Goal: Check status: Check status

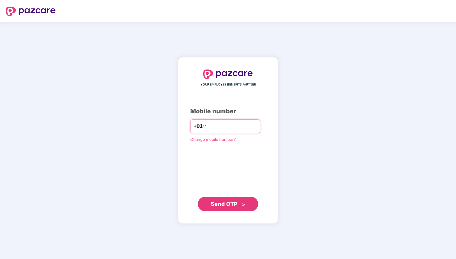
click at [248, 130] on input "number" at bounding box center [233, 126] width 50 height 10
type input "**********"
click at [229, 201] on span "Send OTP" at bounding box center [224, 203] width 27 height 6
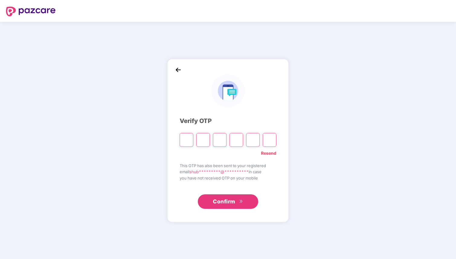
type input "*"
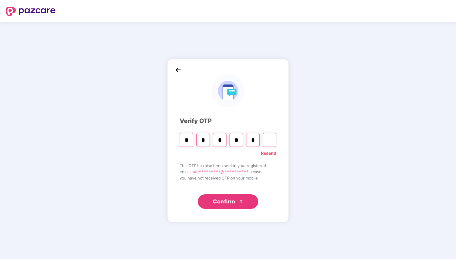
type input "*"
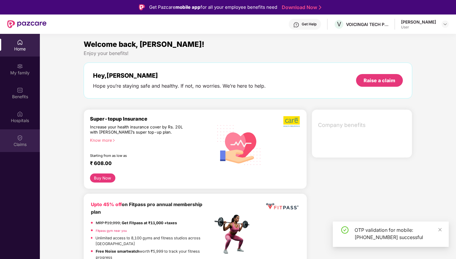
click at [27, 140] on div "Claims" at bounding box center [20, 140] width 40 height 23
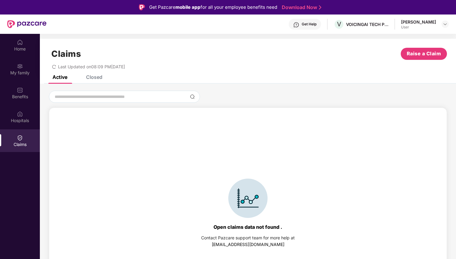
click at [94, 79] on div "Closed" at bounding box center [94, 77] width 16 height 6
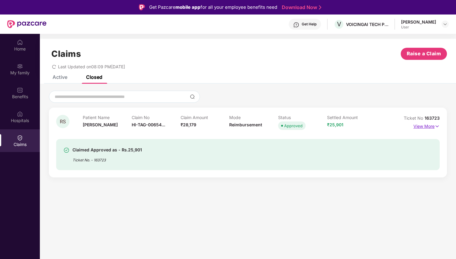
click at [425, 125] on p "View More" at bounding box center [427, 125] width 26 height 8
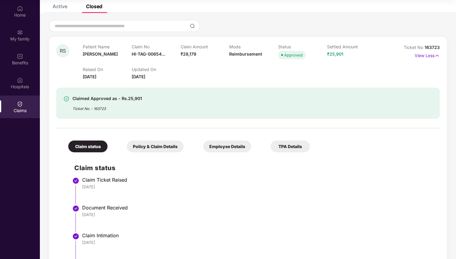
scroll to position [32, 0]
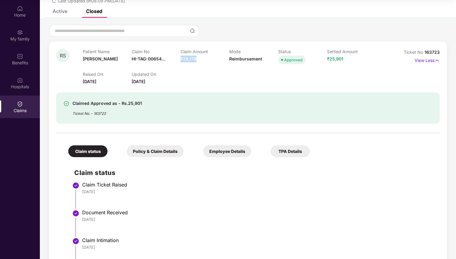
drag, startPoint x: 182, startPoint y: 58, endPoint x: 215, endPoint y: 57, distance: 33.6
click at [216, 57] on div "Claim Amount ₹28,179" at bounding box center [205, 57] width 49 height 17
click at [201, 80] on div "Raised On [DATE] Updated On [DATE]" at bounding box center [229, 75] width 293 height 19
drag, startPoint x: 182, startPoint y: 58, endPoint x: 217, endPoint y: 59, distance: 35.7
click at [218, 59] on div "Claim Amount ₹28,179" at bounding box center [205, 57] width 49 height 17
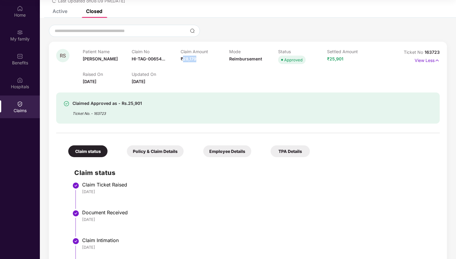
click at [217, 59] on div "Claim Amount ₹28,179" at bounding box center [205, 57] width 49 height 17
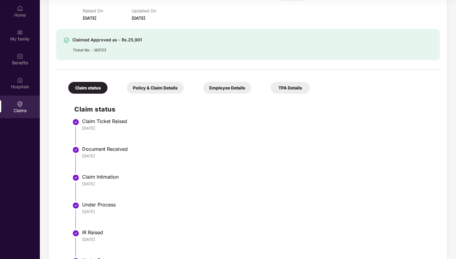
scroll to position [92, 0]
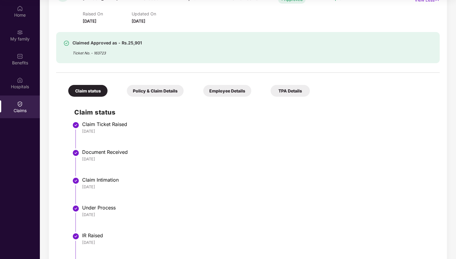
click at [167, 89] on div "Policy & Claim Details" at bounding box center [155, 91] width 57 height 12
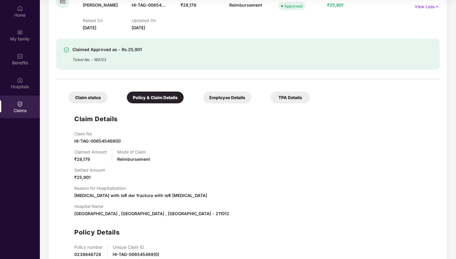
scroll to position [81, 0]
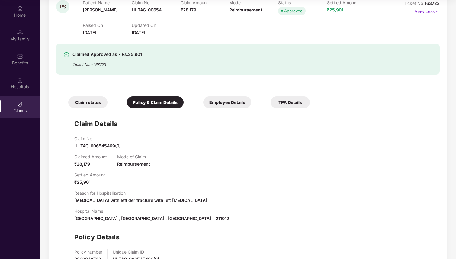
click at [225, 103] on div "Employee Details" at bounding box center [227, 102] width 48 height 12
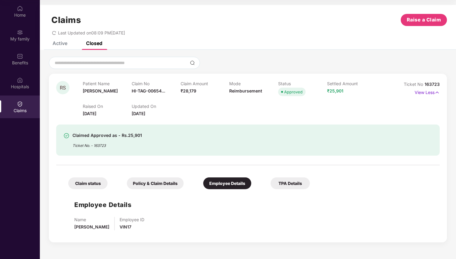
scroll to position [0, 0]
click at [282, 184] on div "TPA Details" at bounding box center [290, 183] width 39 height 12
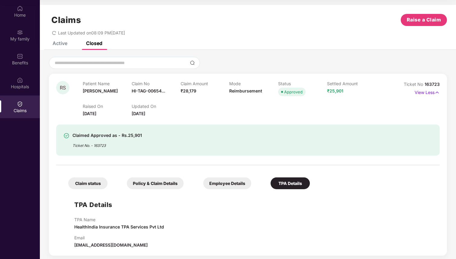
scroll to position [3, 0]
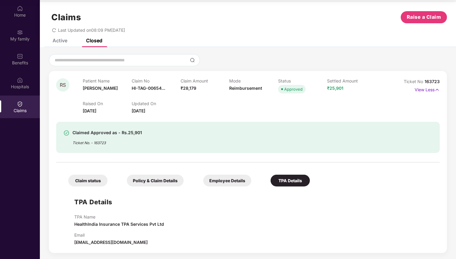
click at [88, 181] on div "Claim status" at bounding box center [87, 181] width 39 height 12
